Goal: Navigation & Orientation: Find specific page/section

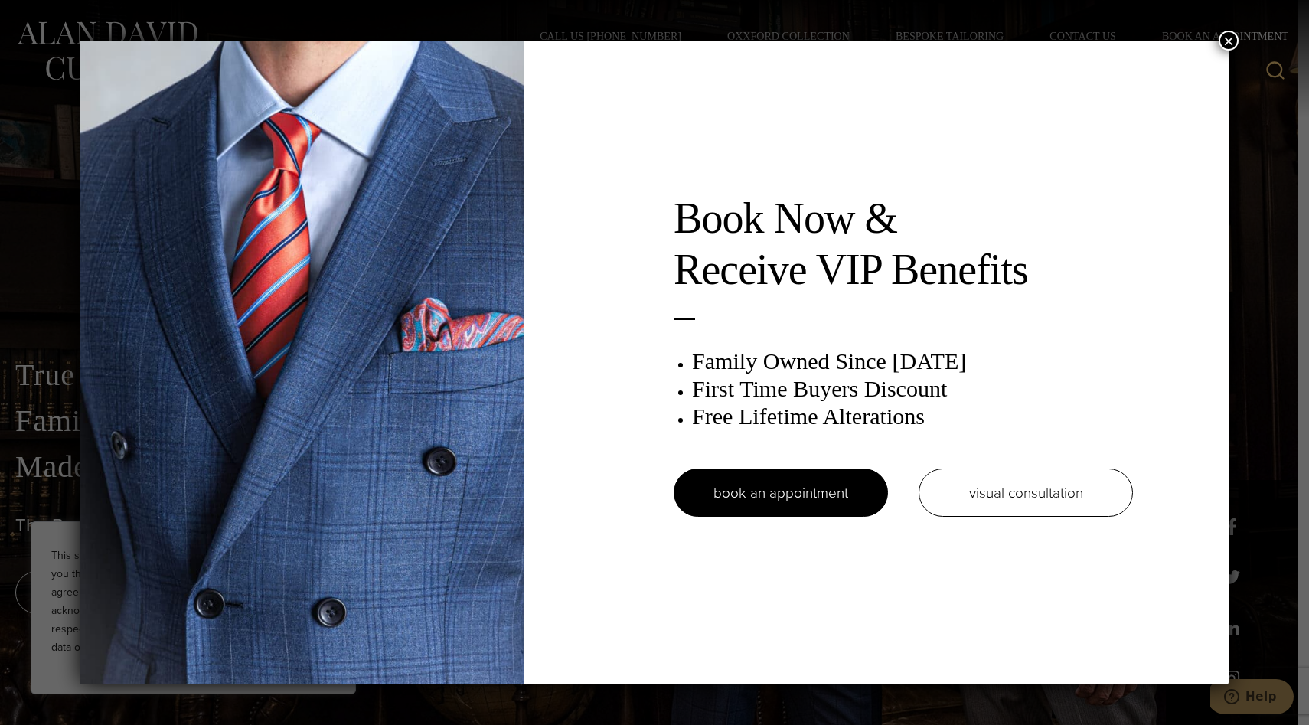
click at [1228, 41] on button "×" at bounding box center [1229, 41] width 20 height 20
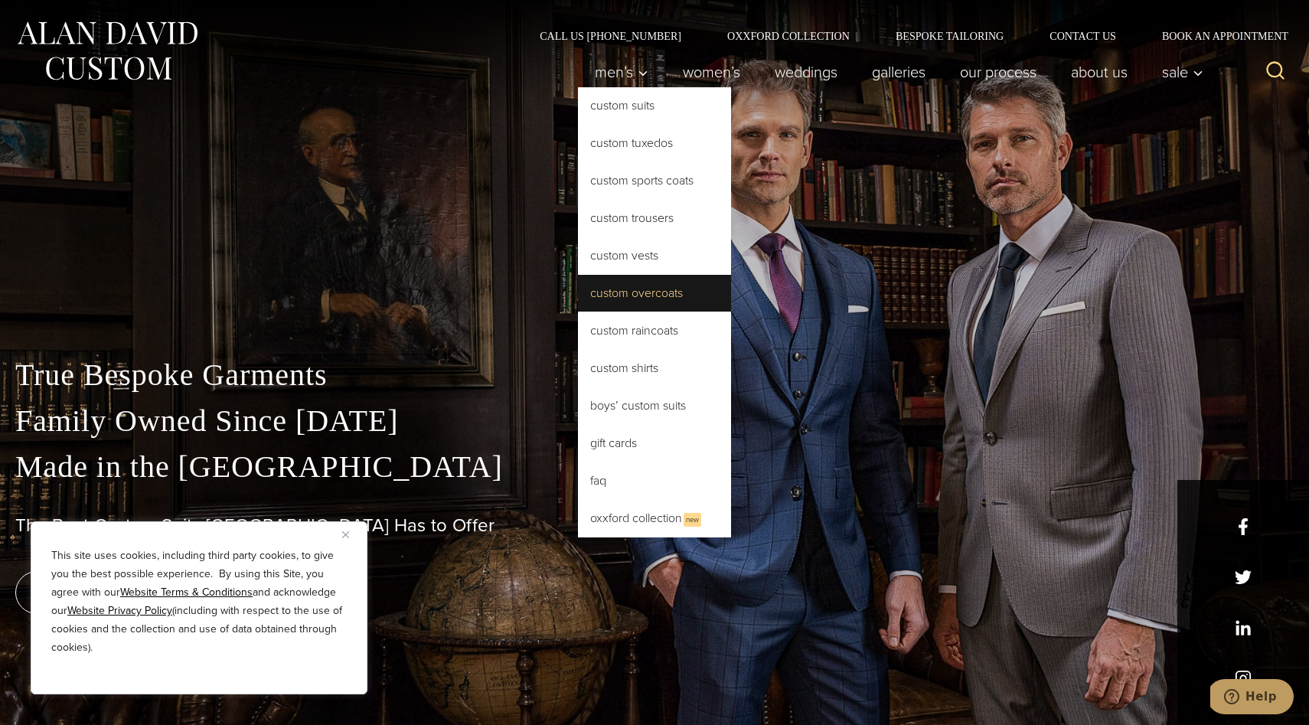
click at [656, 299] on link "Custom Overcoats" at bounding box center [654, 293] width 153 height 37
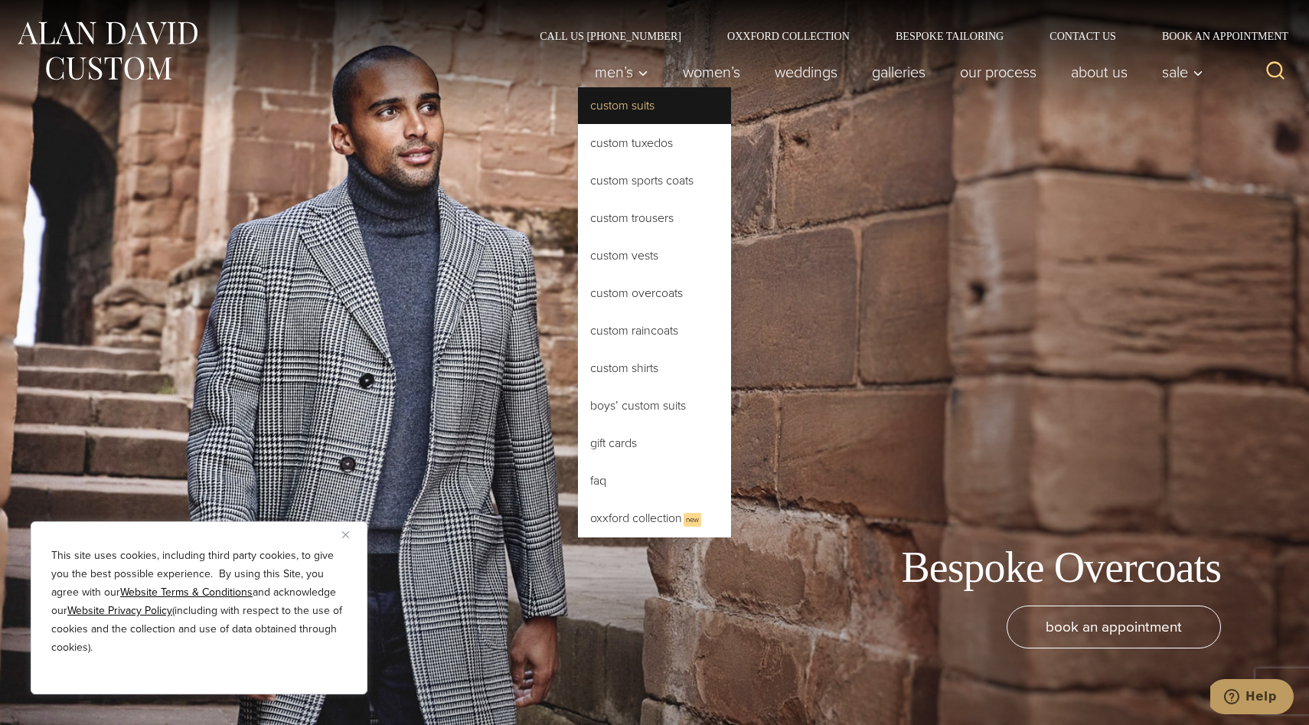
click at [654, 96] on link "Custom Suits" at bounding box center [654, 105] width 153 height 37
